Goal: Task Accomplishment & Management: Use online tool/utility

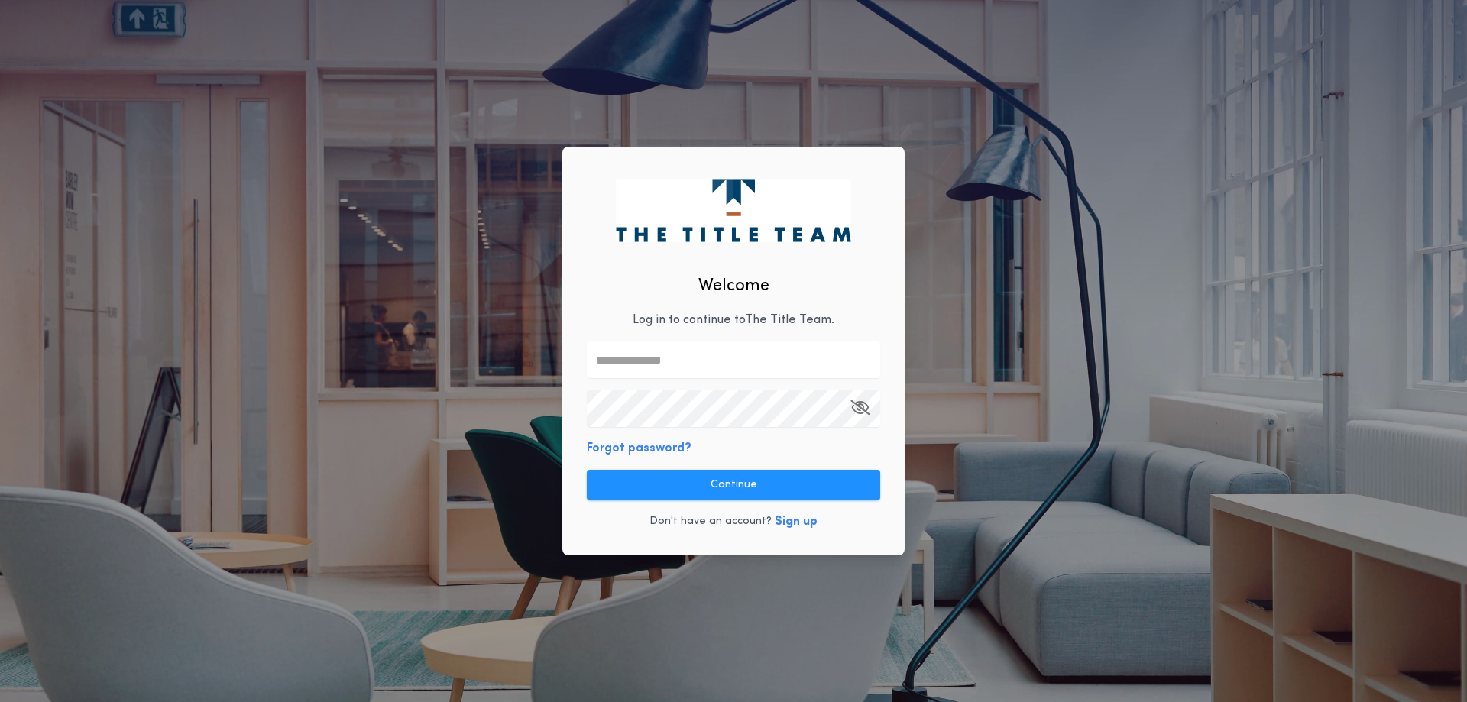
click at [650, 356] on input "text" at bounding box center [733, 360] width 293 height 37
type input "**********"
click at [738, 482] on button "Continue" at bounding box center [733, 485] width 293 height 31
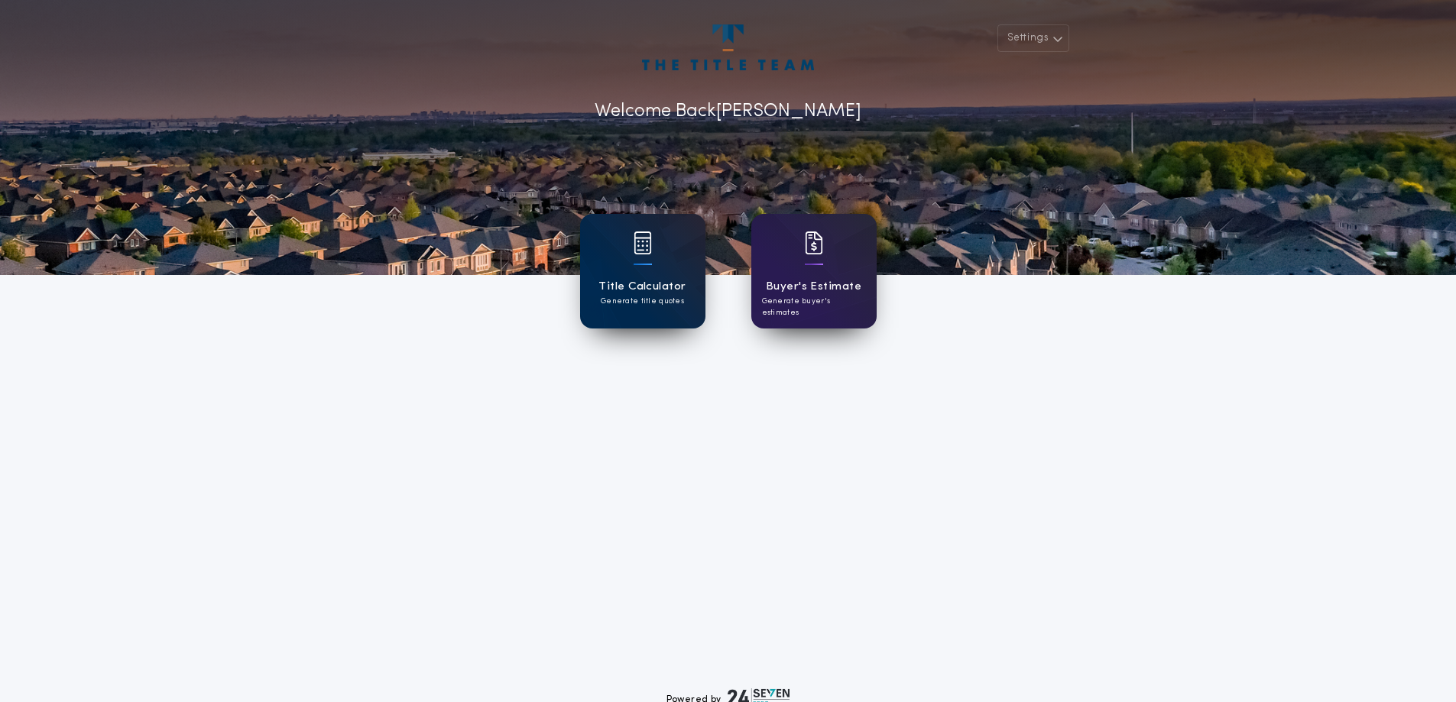
click at [675, 304] on p "Generate title quotes" at bounding box center [642, 301] width 83 height 11
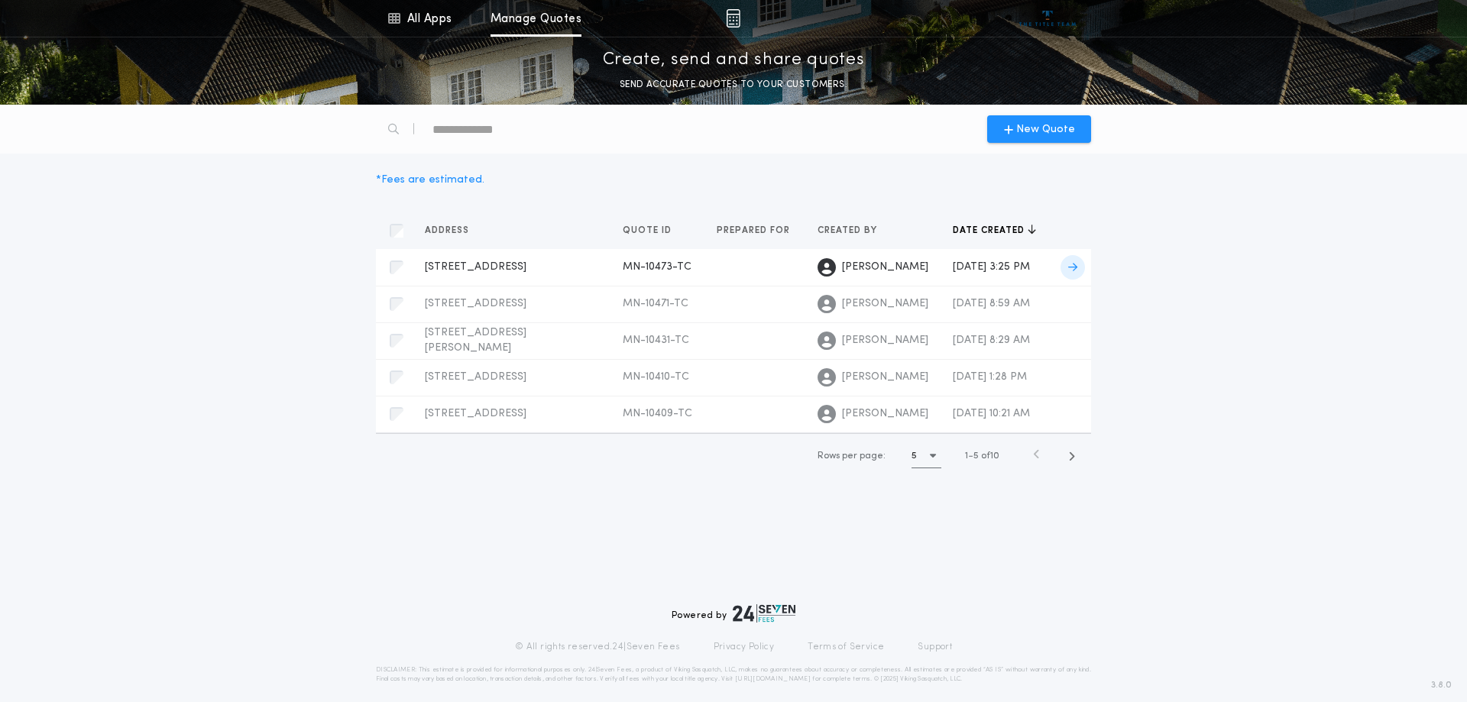
click at [476, 261] on span "[STREET_ADDRESS]" at bounding box center [476, 266] width 102 height 11
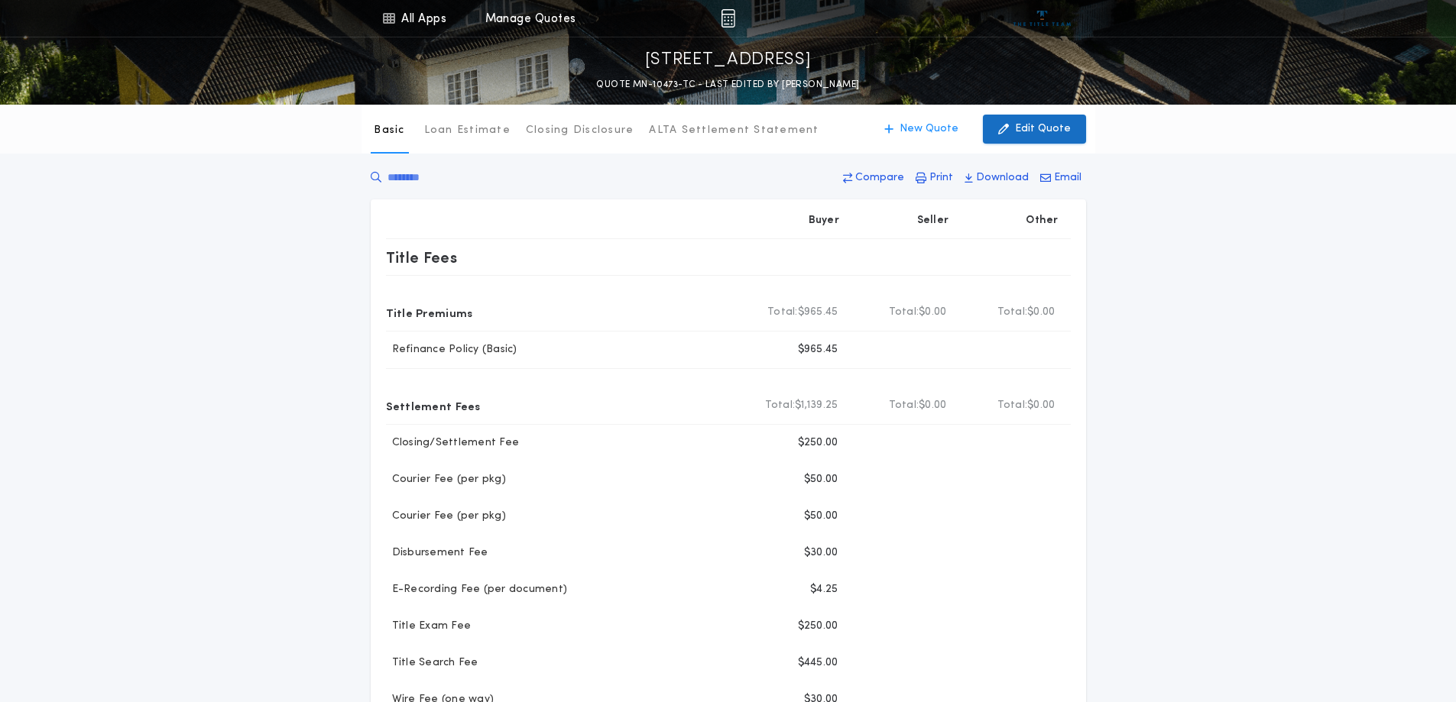
click at [1042, 132] on p "Edit Quote" at bounding box center [1043, 128] width 56 height 15
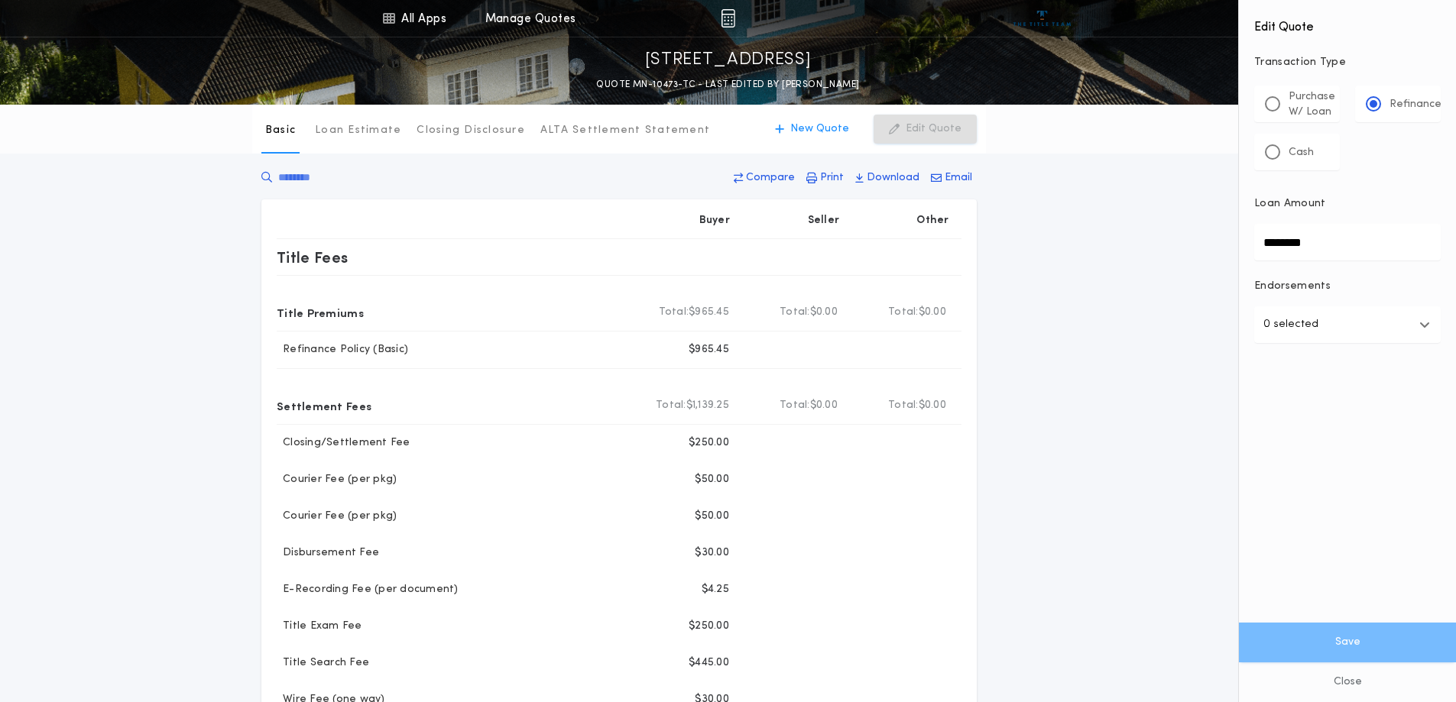
drag, startPoint x: 1318, startPoint y: 242, endPoint x: 1183, endPoint y: 252, distance: 135.6
click at [1183, 252] on div "All Apps Title Calculator Buyer's Estimate Menu All Apps Manage Quotes [STREET_…" at bounding box center [728, 636] width 1456 height 1272
click at [1351, 633] on button "Save" at bounding box center [1347, 643] width 217 height 40
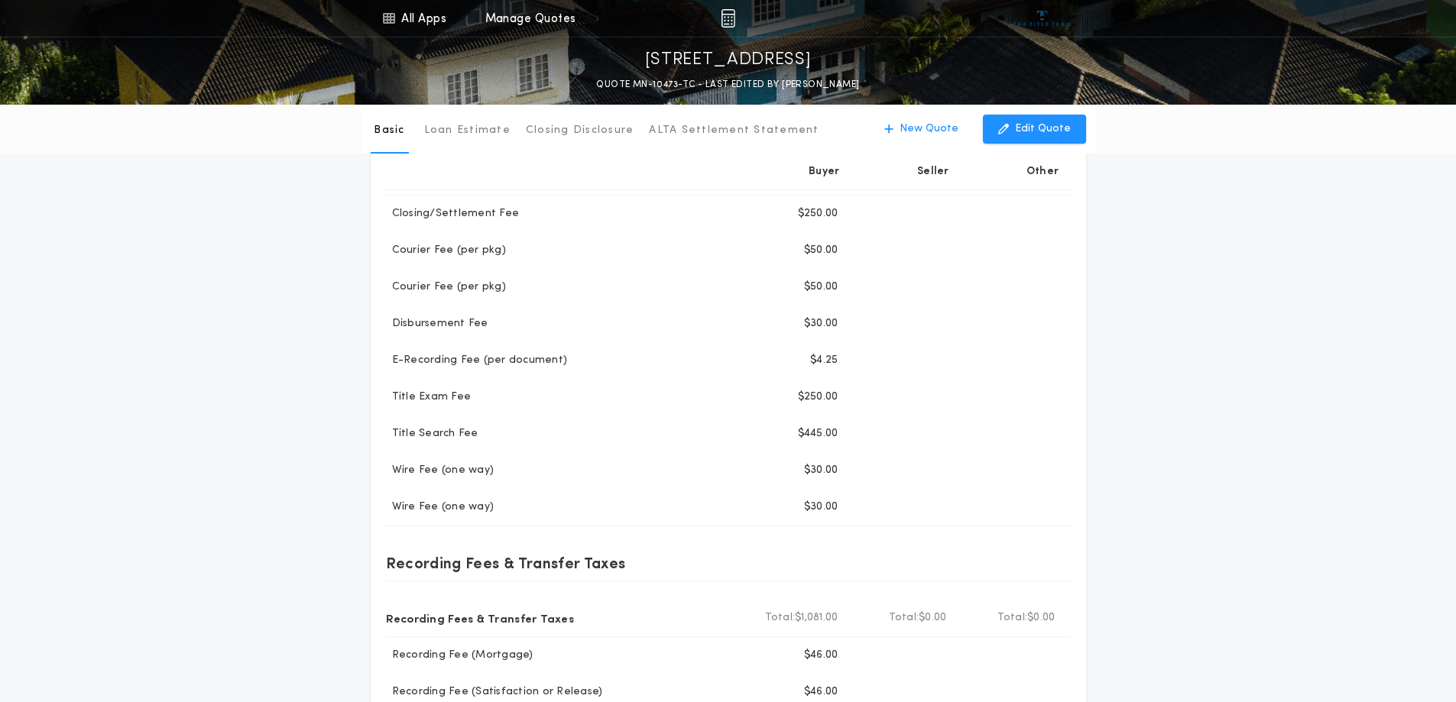
scroll to position [382, 0]
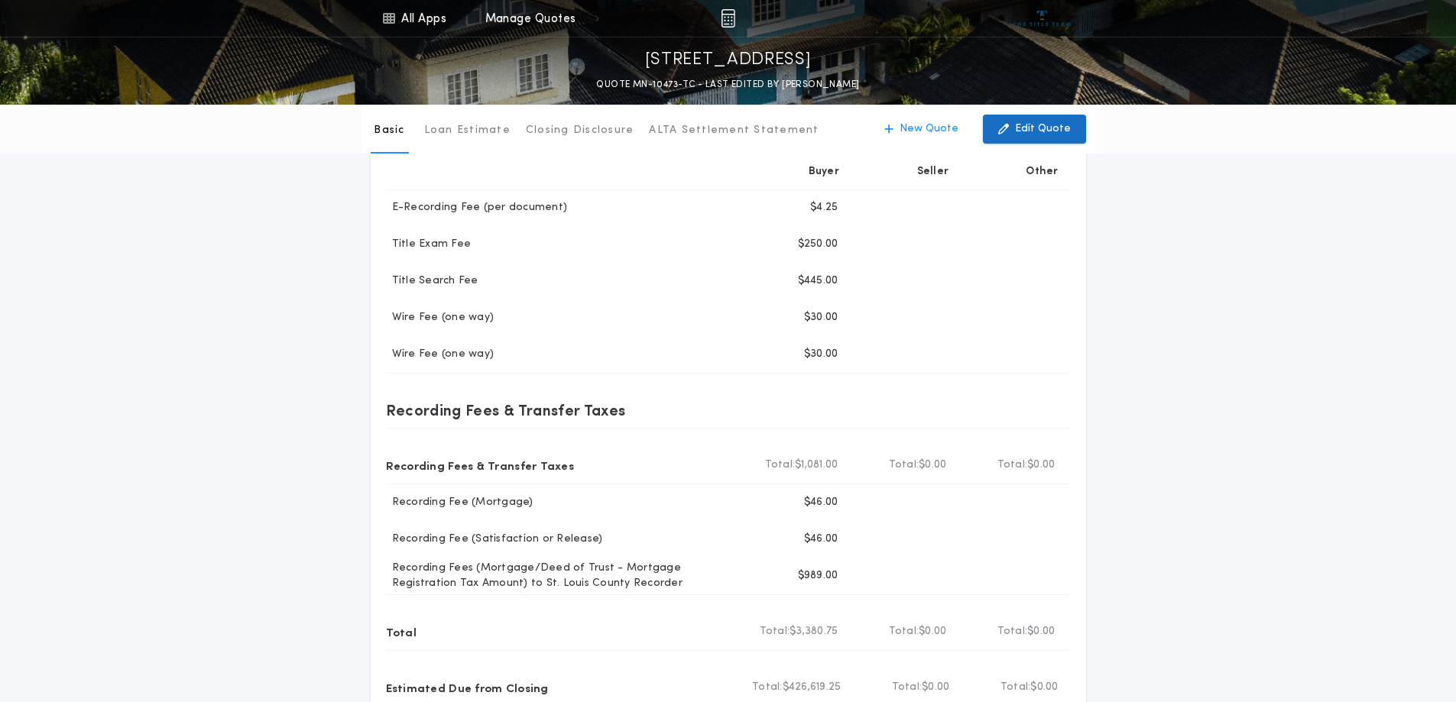
click at [1043, 126] on p "Edit Quote" at bounding box center [1043, 128] width 56 height 15
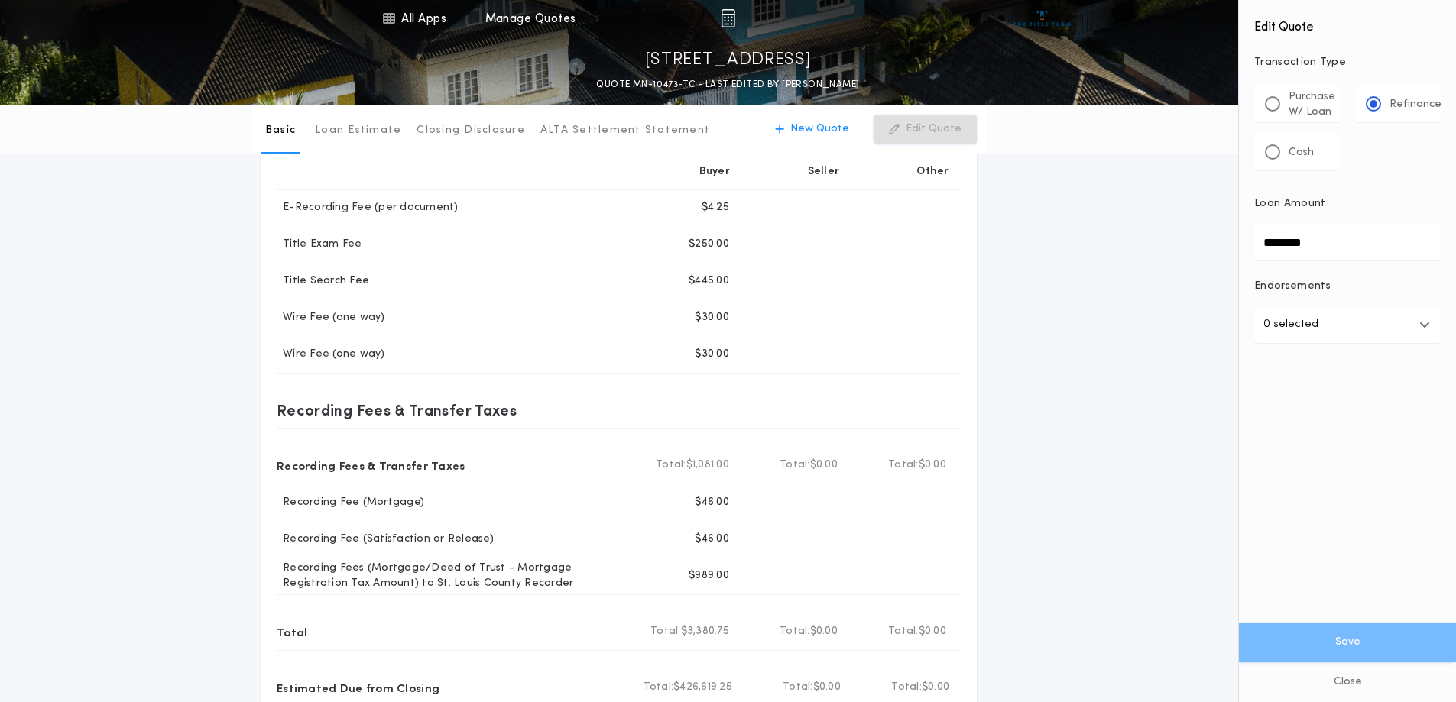
drag, startPoint x: 1323, startPoint y: 243, endPoint x: 1185, endPoint y: 251, distance: 137.8
click at [1185, 251] on div "All Apps Title Calculator Buyer's Estimate Menu All Apps Manage Quotes [STREET_…" at bounding box center [728, 254] width 1456 height 1272
type input "********"
click at [1359, 658] on button "Save" at bounding box center [1347, 643] width 217 height 40
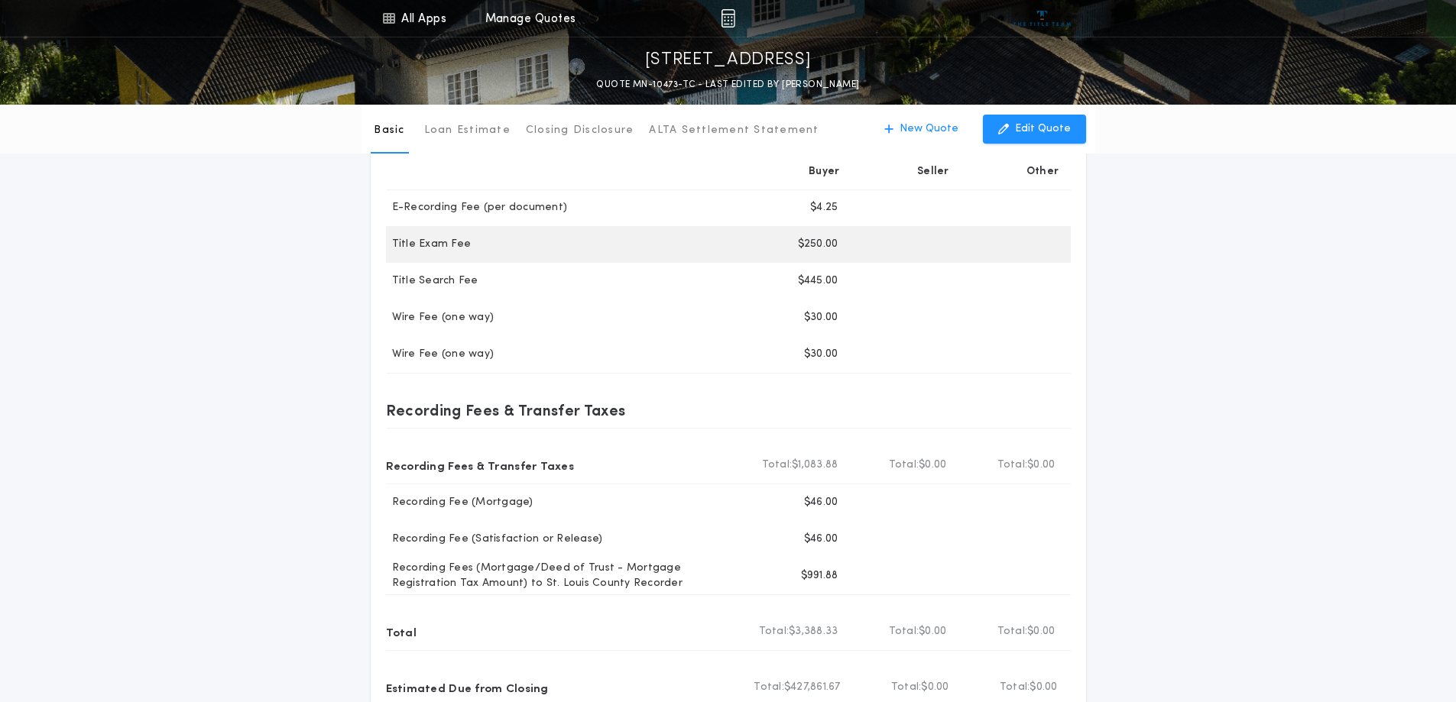
scroll to position [0, 0]
